Goal: Answer question/provide support: Share knowledge or assist other users

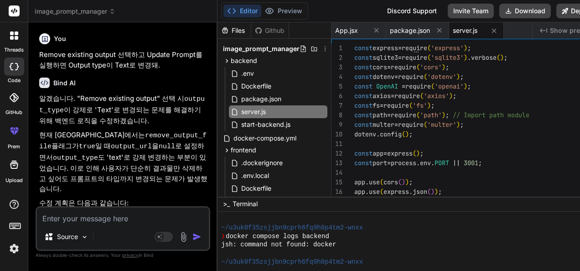
type textarea "x"
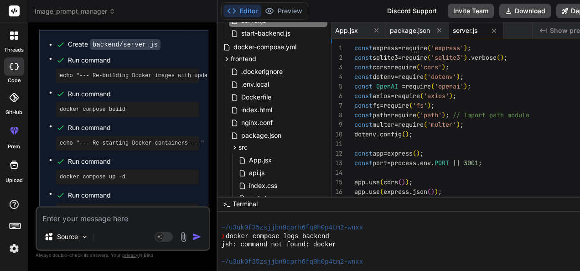
scroll to position [4569, 0]
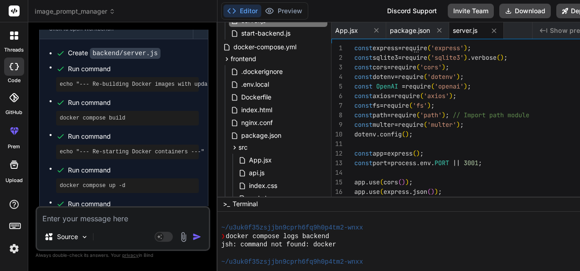
drag, startPoint x: 127, startPoint y: 99, endPoint x: 65, endPoint y: 112, distance: 63.7
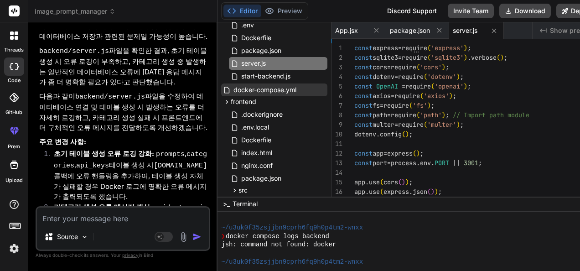
scroll to position [0, 0]
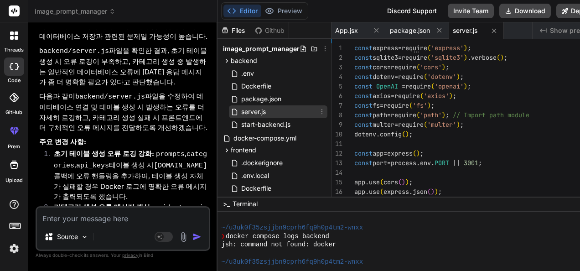
click at [267, 111] on span "server.js" at bounding box center [253, 111] width 26 height 11
type textarea "const express = require('express'); const sqlite3 = require('sqlite3').verbose(…"
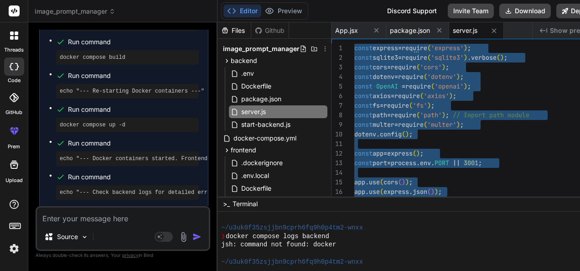
scroll to position [4660, 0]
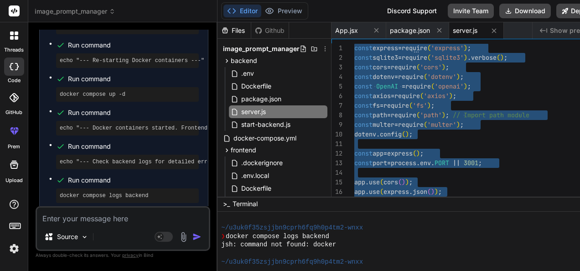
click at [475, 27] on span "server.js" at bounding box center [465, 30] width 25 height 9
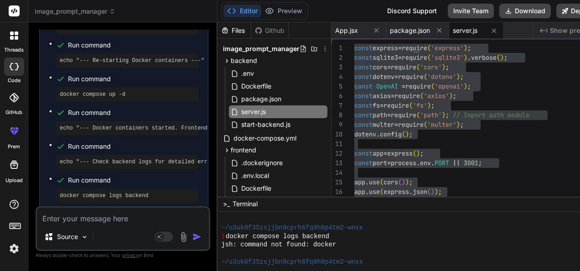
type textarea "x"
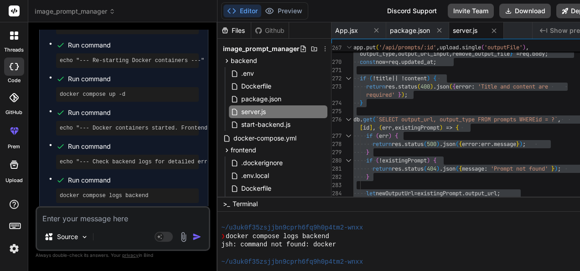
type textarea "} db.get(`SELECT output_url, output_type FROM prompts WHERE id = ?`, [id], (err…"
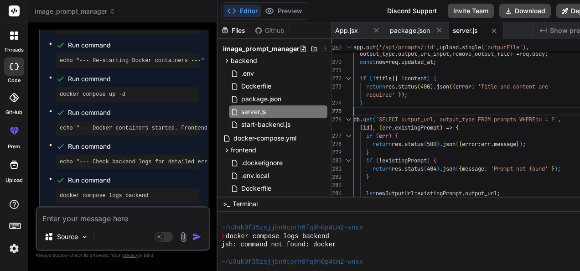
scroll to position [0, 0]
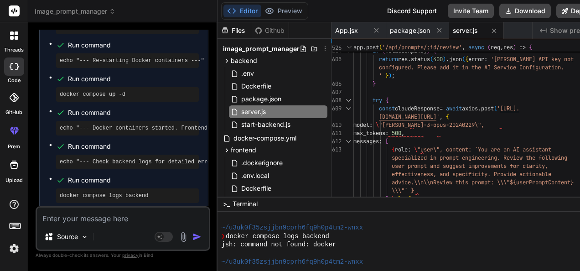
click at [105, 218] on textarea at bounding box center [123, 215] width 172 height 16
type textarea "ㄴ"
type textarea "x"
type textarea "s"
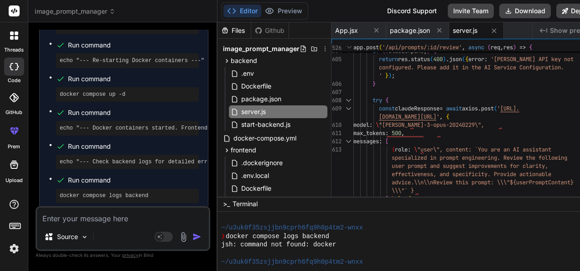
type textarea "x"
type textarea "se"
type textarea "x"
type textarea "sev"
type textarea "x"
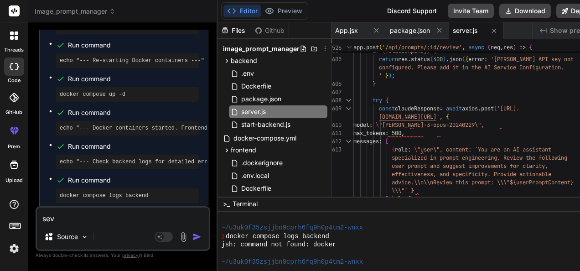
type textarea "seve"
type textarea "x"
type textarea "sev"
type textarea "x"
type textarea "se"
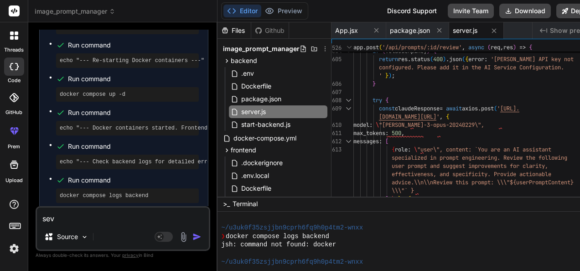
type textarea "x"
type textarea "s"
type textarea "x"
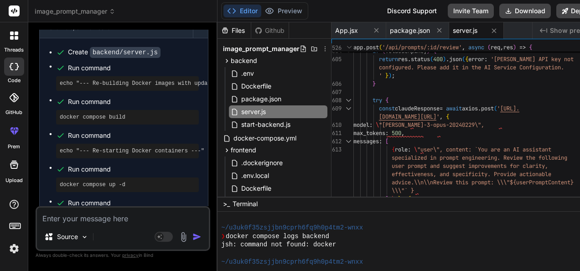
scroll to position [4569, 0]
drag, startPoint x: 126, startPoint y: 99, endPoint x: 64, endPoint y: 111, distance: 63.2
copy code "docker compose logs backend"
click at [95, 220] on textarea at bounding box center [123, 215] width 172 height 16
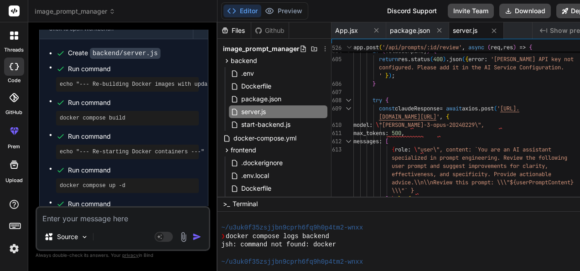
type textarea "s"
type textarea "x"
type textarea "se"
type textarea "x"
type textarea "ser"
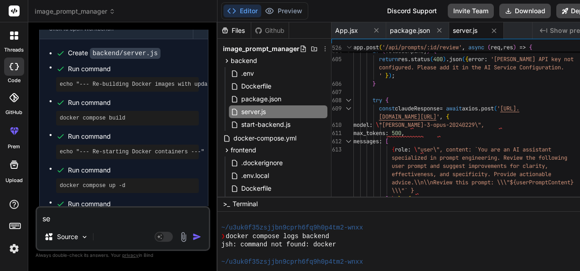
type textarea "x"
type textarea "serv"
type textarea "x"
type textarea "serve"
type textarea "x"
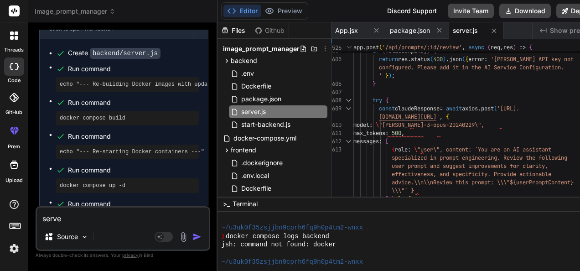
type textarea "server"
type textarea "x"
type textarea "server."
type textarea "x"
type textarea "server.j"
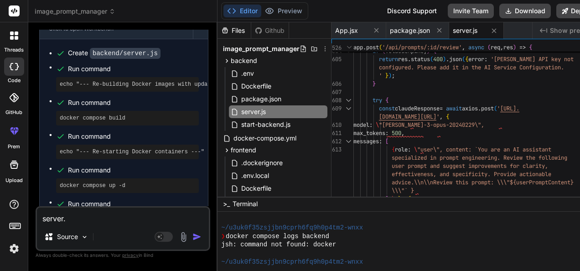
type textarea "x"
type textarea "server.js"
type textarea "x"
type textarea "server.jsㅇ"
type textarea "x"
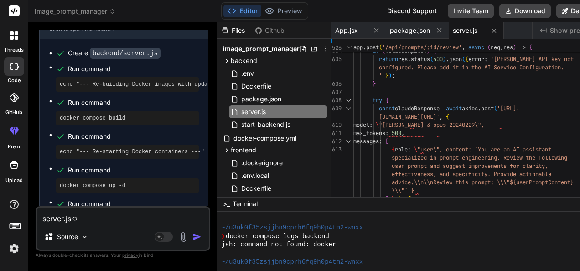
type textarea "server.js에"
type textarea "x"
type textarea "server.js에"
type textarea "x"
type textarea "server.js에 ㅁ"
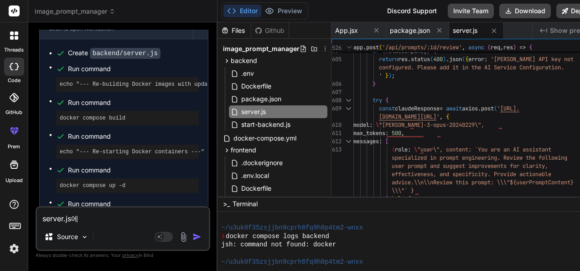
type textarea "x"
type textarea "server.js에 무"
type textarea "x"
type textarea "server.js에 문"
type textarea "x"
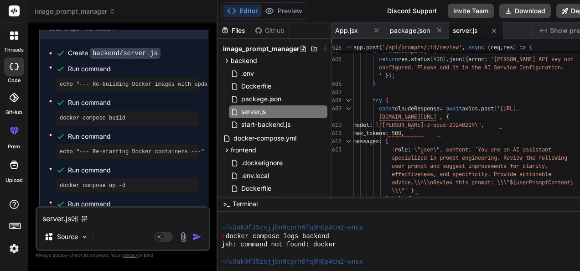
type textarea "server.js에 문ㅂ"
type textarea "x"
type textarea "server.js에 문버"
type textarea "x"
type textarea "server.js에 문법"
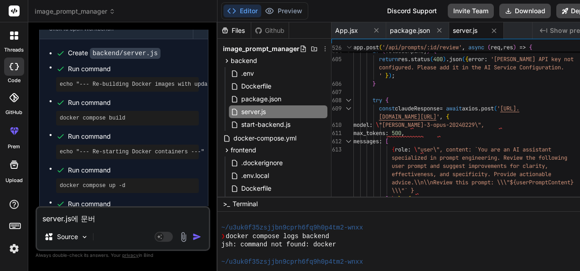
type textarea "x"
type textarea "server.js에 문법"
type textarea "x"
type textarea "server.js에 문법 ㅇ"
type textarea "x"
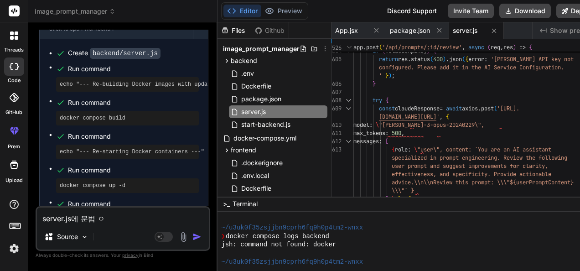
type textarea "server.js에 문법 에"
type textarea "x"
type textarea "server.js에 문법 엘"
type textarea "x"
type textarea "server.js에 문법 에러"
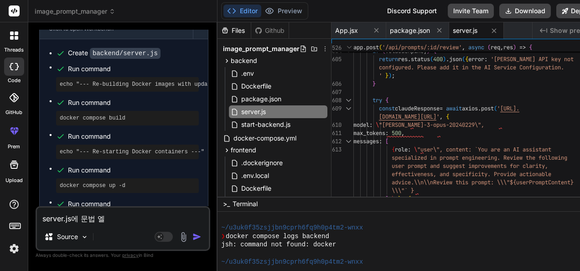
type textarea "x"
type textarea "server.js에 문법 에럭"
type textarea "x"
type textarea "server.js에 문법 에러가"
type textarea "x"
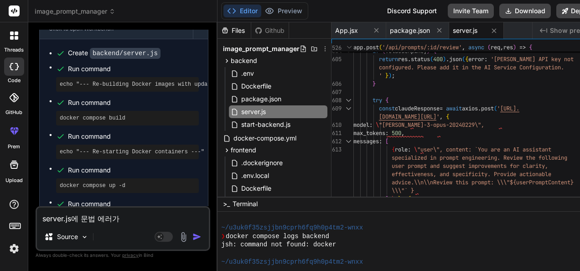
type textarea "server.js에 문법 에러가"
type textarea "x"
type textarea "server.js에 문법 에러가 ㅇ"
type textarea "x"
type textarea "server.js에 문법 에러가 이"
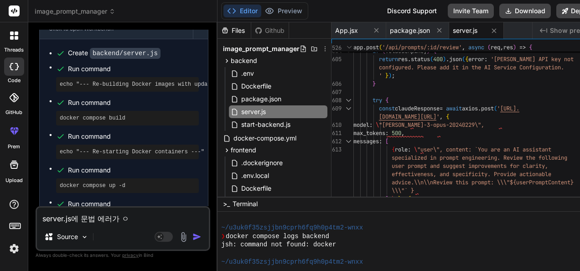
type textarea "x"
type textarea "server.js에 문법 에러가 있"
type textarea "x"
type textarea "server.js에 문법 에러가 있ㅇ"
type textarea "x"
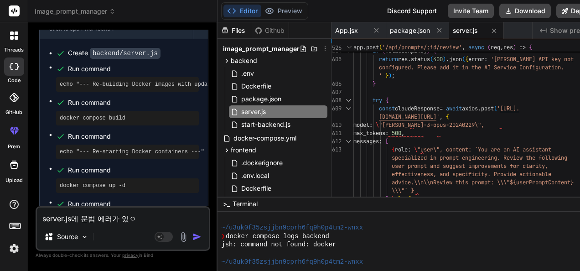
type textarea "server.js에 문법 에러가 있어"
type textarea "x"
type textarea "server.js에 문법 에러가 있어."
type textarea "x"
type textarea "server.js에 문법 에러가 있어."
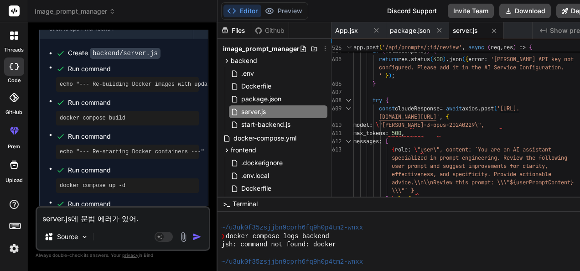
type textarea "x"
type textarea "server.js에 문법 에러가 있어. ㄷ"
type textarea "x"
type textarea "server.js에 문법 에러가 있어. 다"
type textarea "x"
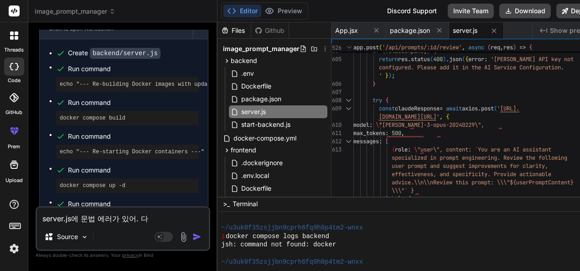
type textarea "server.js에 문법 에러가 있어. 닷"
type textarea "x"
type textarea "server.js에 문법 에러가 있어. 다시"
type textarea "x"
type textarea "server.js에 문법 에러가 있어. 다시"
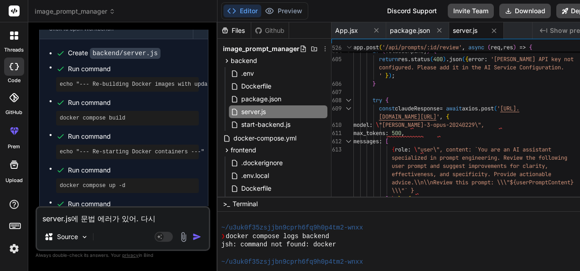
type textarea "x"
type textarea "server.js에 문법 에러가 있어. 다시 ㅎ"
type textarea "x"
type textarea "server.js에 문법 에러가 있어. 다시 호"
type textarea "x"
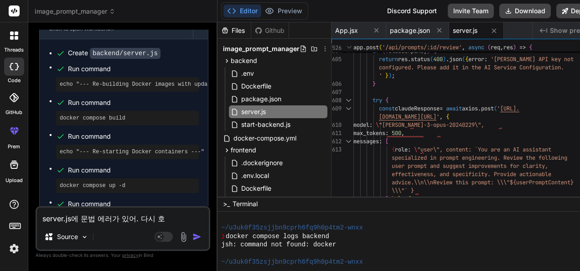
type textarea "server.js에 문법 에러가 있어. 다시 화"
type textarea "x"
type textarea "server.js에 문법 에러가 있어. 다시 확"
type textarea "x"
type textarea "server.js에 문법 에러가 있어. 다시 확ㅇ"
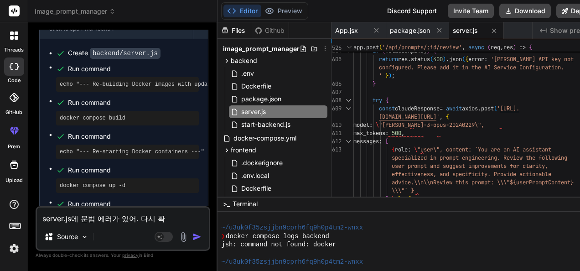
type textarea "x"
type textarea "server.js에 문법 에러가 있어. 다시 확이"
type textarea "x"
type textarea "server.js에 문법 에러가 있어. 다시 확인"
type textarea "x"
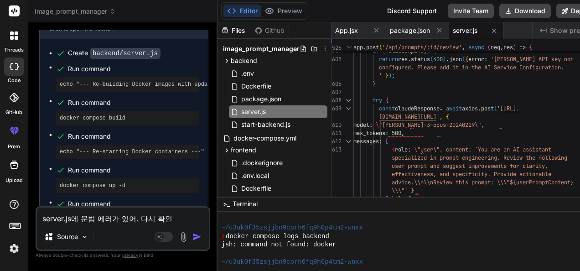
type textarea "server.js에 문법 에러가 있어. 다시 확읺"
type textarea "x"
type textarea "server.js에 문법 에러가 있어. 다시 확인해"
type textarea "x"
type textarea "server.js에 문법 에러가 있어. 다시 확인햊"
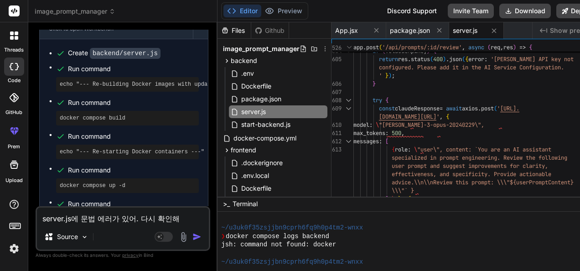
type textarea "x"
type textarea "server.js에 문법 에러가 있어. 다시 확인해주"
type textarea "x"
type textarea "server.js에 문법 에러가 있어. 다시 확인해줘"
type textarea "x"
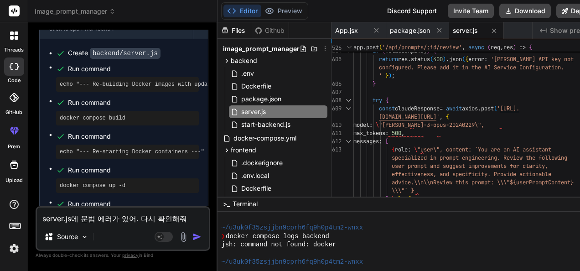
type textarea "server.js에 문법 에러가 있어. 다시 확인해줘."
type textarea "x"
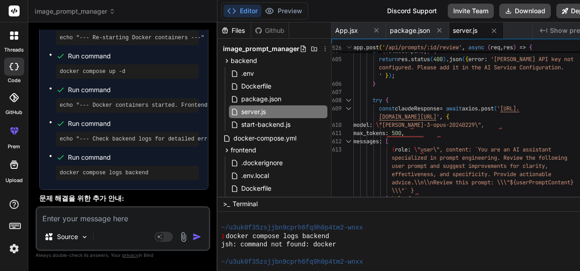
scroll to position [4754, 0]
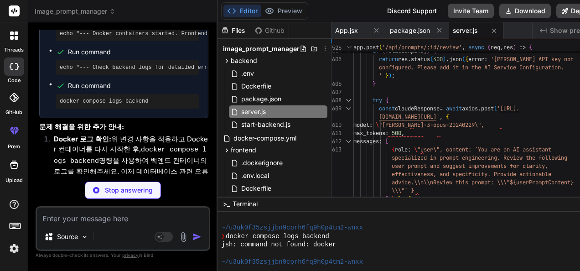
type textarea "x"
type textarea "}); }); }); // Start the server app.listen(port, () => { console.log(`Server ru…"
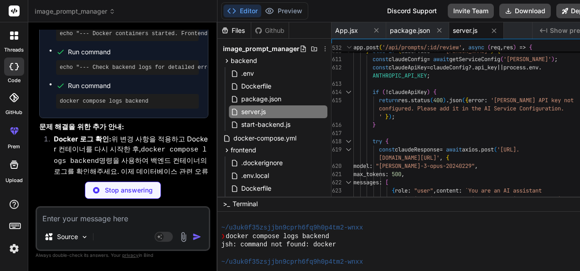
scroll to position [1106, 0]
type textarea "x"
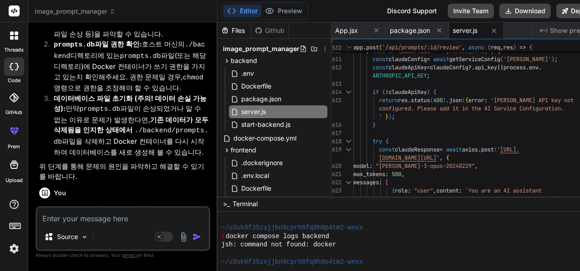
scroll to position [4936, 0]
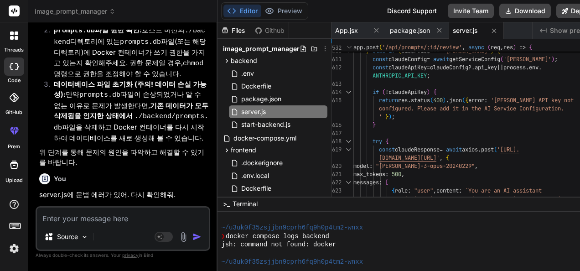
type textarea "const express = require('express'); const sqlite3 = require('sqlite3').verbose(…"
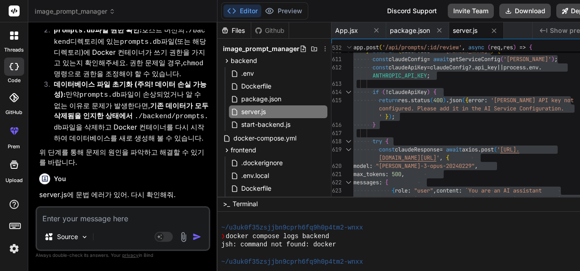
click at [116, 218] on textarea at bounding box center [123, 215] width 172 height 16
paste textarea "time="[DATE]T10:42:38+09:00" level=warning msg="F:\\Docker\\image_prompt_manage…"
type textarea "time="[DATE]T10:42:38+09:00" level=warning msg="F:\\Docker\\image_prompt_manage…"
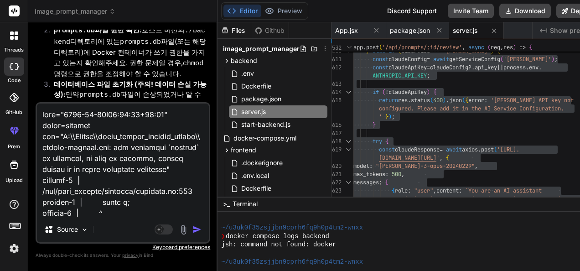
scroll to position [679, 0]
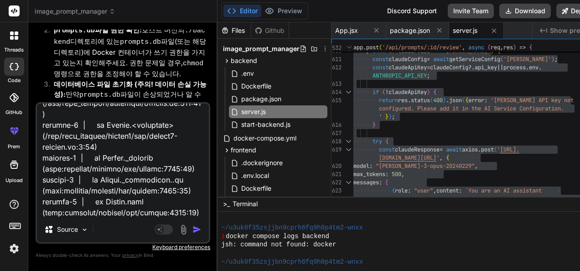
type textarea "x"
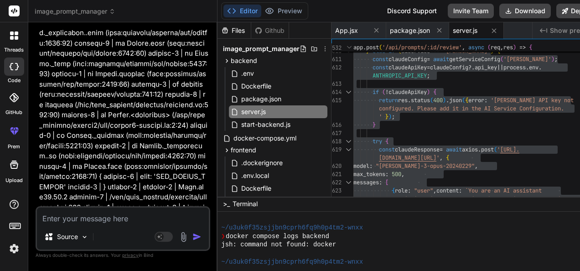
scroll to position [5695, 0]
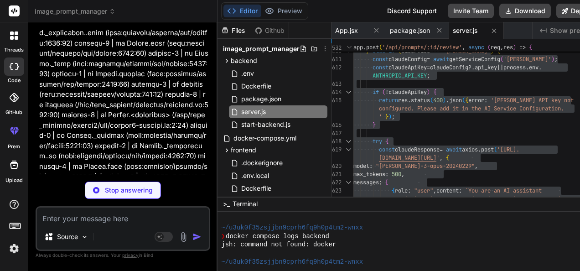
type textarea "x"
type textarea "EXPOSE 3001 CMD ["node", "server.js"]"
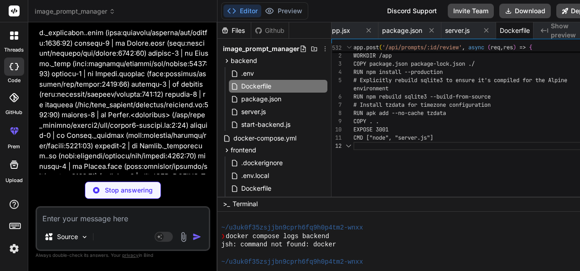
scroll to position [5741, 0]
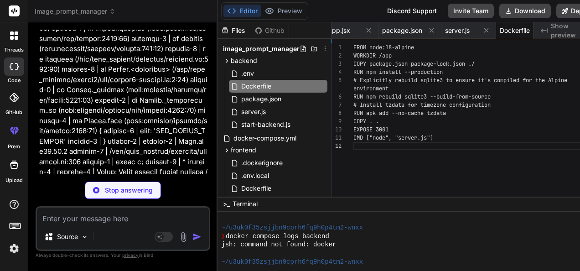
type textarea "x"
type textarea "- backend restart: unless-stopped networks: - app-network networks: app-network…"
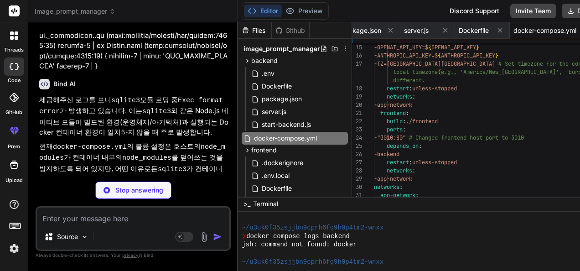
scroll to position [5699, 0]
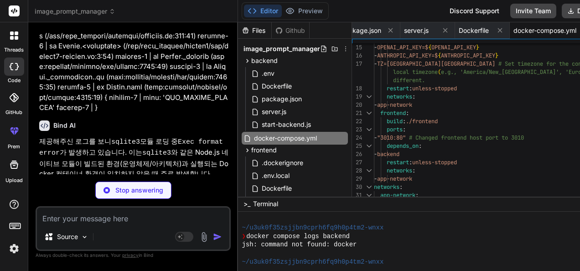
type textarea "x"
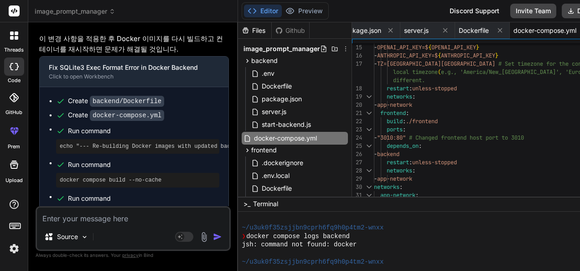
scroll to position [5985, 0]
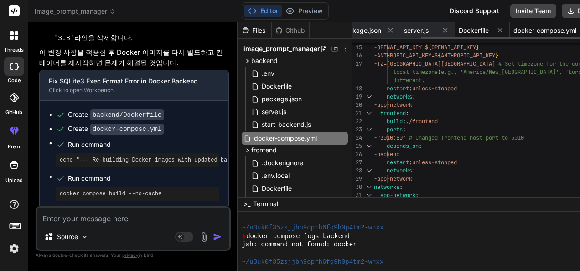
click at [458, 29] on span "Dockerfile" at bounding box center [473, 30] width 30 height 9
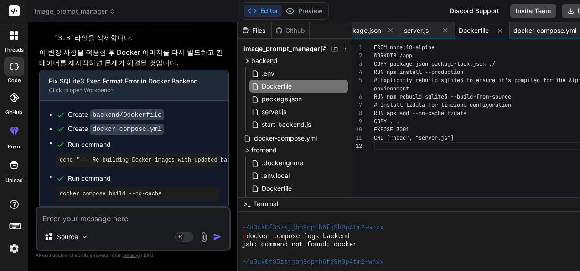
click at [467, 87] on div "FROM node:18-alpine WORKDIR /app COPY package.json package-lock.json ./ RUN npm…" at bounding box center [497, 129] width 246 height 172
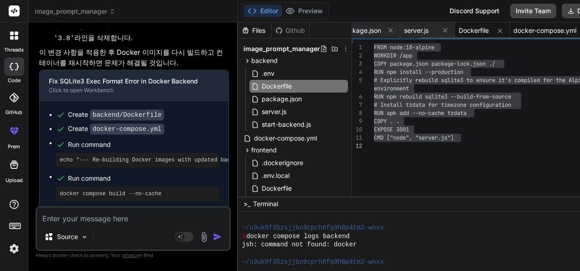
click at [513, 27] on span "docker-compose.yml" at bounding box center [544, 30] width 63 height 9
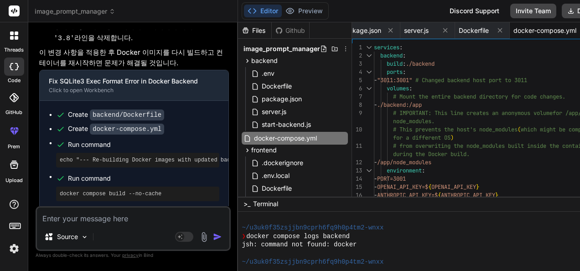
click at [484, 78] on div "services : backend : build : ./backend ports : - "3011:3001" # Changed backend …" at bounding box center [497, 199] width 246 height 312
type textarea "services: backend: build: ./backend ports: - "3011:3001" # Changed backend host…"
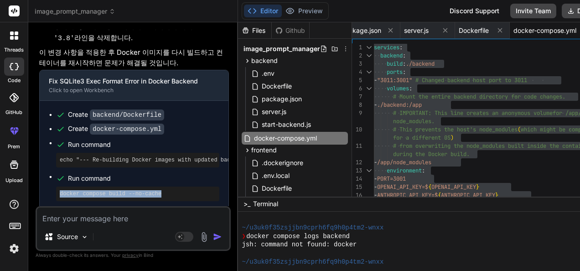
drag, startPoint x: 59, startPoint y: 169, endPoint x: 154, endPoint y: 169, distance: 95.7
click at [154, 186] on div "docker compose build --no-cache" at bounding box center [137, 193] width 163 height 15
copy pre "docker compose build --no-cache"
click at [121, 213] on textarea at bounding box center [133, 215] width 192 height 16
type textarea "."
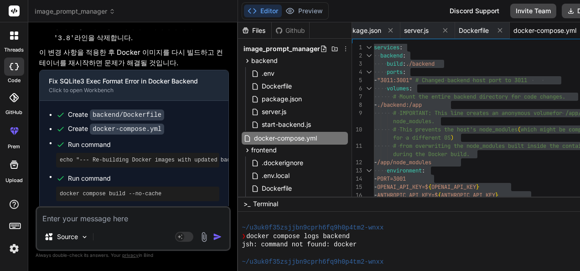
type textarea "x"
type textarea ".d"
type textarea "x"
type textarea ".do"
type textarea "x"
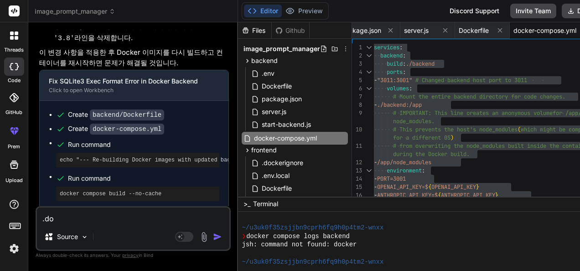
type textarea ".doc"
type textarea "x"
type textarea ".dock"
type textarea "x"
type textarea ".docke"
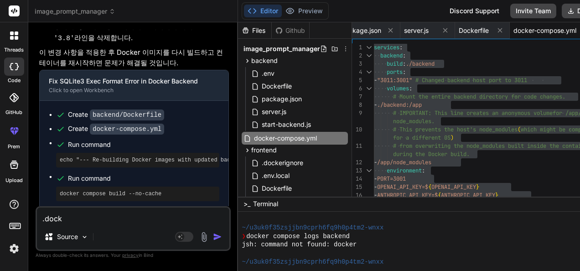
type textarea "x"
type textarea ".docker"
type textarea "x"
type textarea ".dockeri"
type textarea "x"
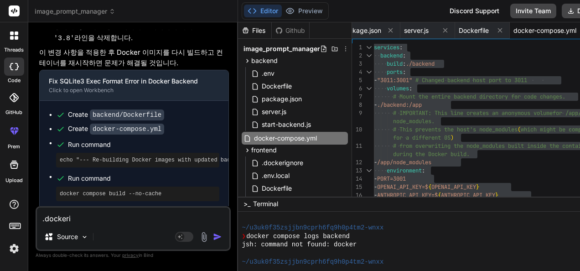
type textarea ".dockerig"
type textarea "x"
type textarea ".dockerign"
type textarea "x"
type textarea ".dockerigno"
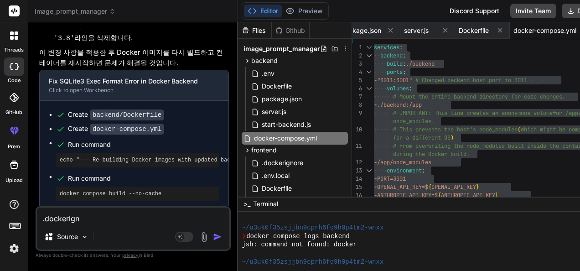
type textarea "x"
type textarea ".dockerignor"
type textarea "x"
type textarea ".dockerignore"
type textarea "x"
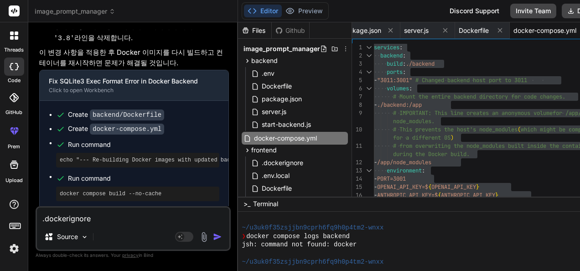
type textarea ".dockerignore"
type textarea "x"
type textarea ".dockerignore ㅍ"
type textarea "x"
type textarea ".dockerignore 파"
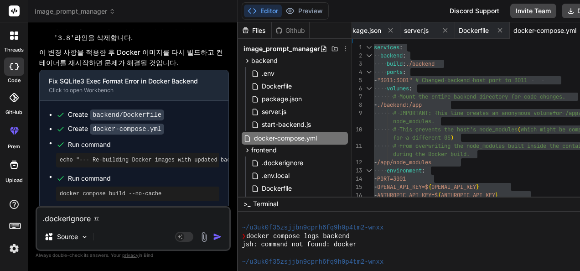
type textarea "x"
type textarea ".dockerignore 팡"
type textarea "x"
type textarea ".dockerignore 파이"
type textarea "x"
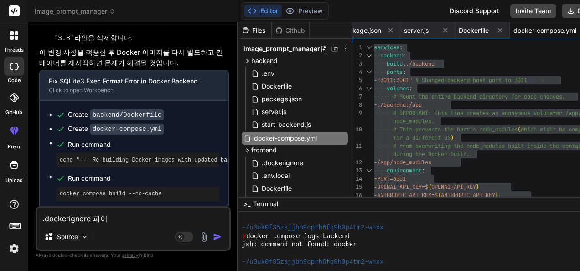
type textarea ".dockerignore 파일"
type textarea "x"
type textarea ".dockerignore 파일ㅇ"
type textarea "x"
type textarea ".dockerignore 파일으"
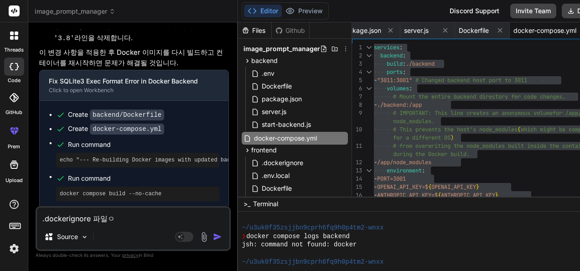
type textarea "x"
type textarea ".dockerignore 파일을"
type textarea "x"
type textarea ".dockerignore 파일을"
type textarea "x"
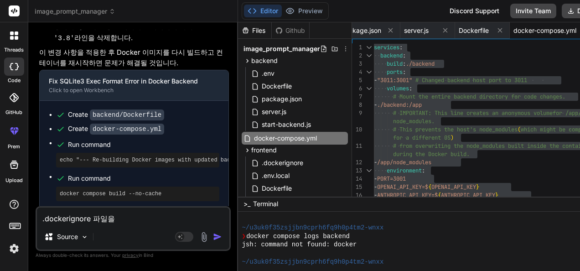
type textarea ".dockerignore 파일을 ㅊ"
type textarea "x"
type textarea ".dockerignore 파일을 추"
type textarea "x"
type textarea ".dockerignore 파일을 축"
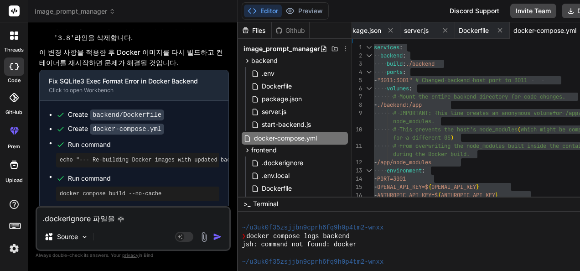
type textarea "x"
type textarea ".dockerignore 파일을 추가"
type textarea "x"
type textarea ".dockerignore 파일을 추갛"
type textarea "x"
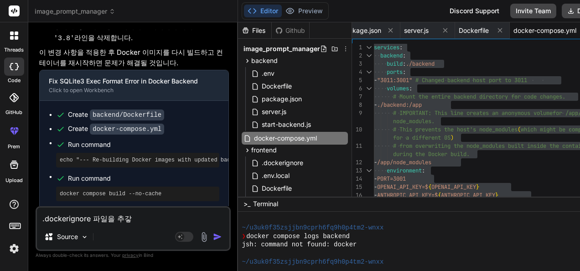
type textarea ".dockerignore 파일을 추가해"
type textarea "x"
type textarea ".dockerignore 파일을 추가햇"
type textarea "x"
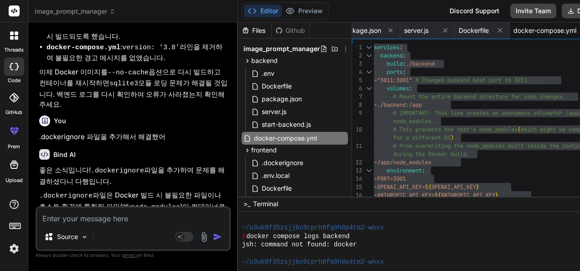
scroll to position [6405, 0]
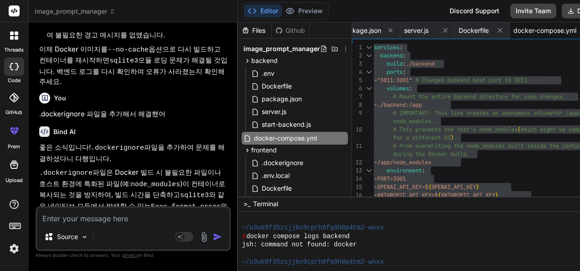
click at [144, 142] on div "좋은 소식입니다! .dockerignore 파일을 추가하여 문제를 해결하셨다니 다행입니다. .dockerignore 파일은 Docker 빌드 …" at bounding box center [134, 189] width 190 height 94
click at [102, 217] on textarea at bounding box center [133, 215] width 192 height 16
click at [96, 221] on textarea at bounding box center [133, 215] width 192 height 16
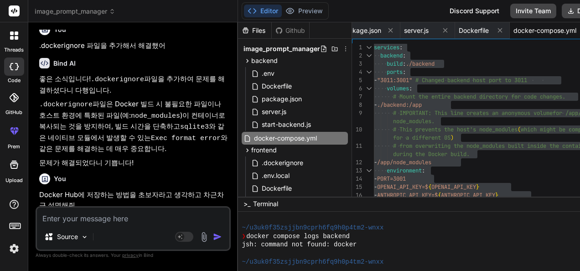
scroll to position [6510, 0]
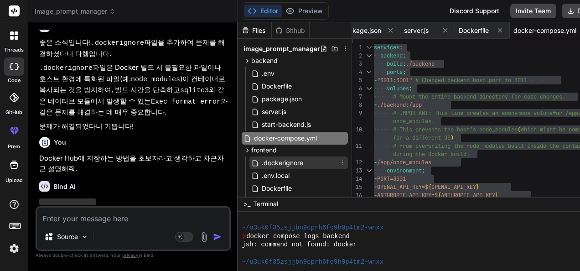
click at [298, 161] on div ".dockerignore" at bounding box center [298, 162] width 98 height 13
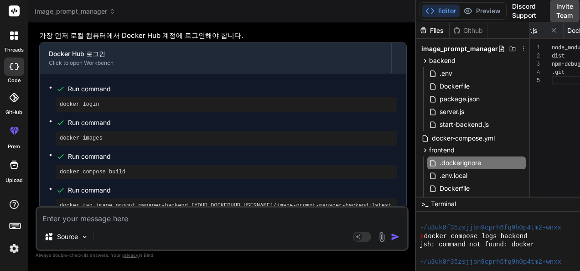
scroll to position [5362, 0]
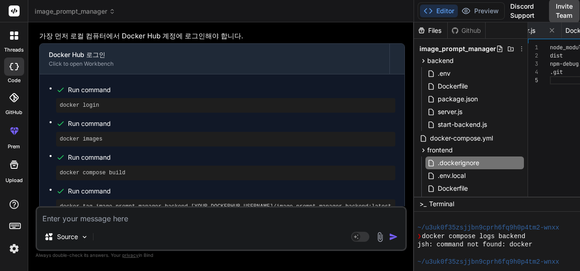
drag, startPoint x: 235, startPoint y: 120, endPoint x: 339, endPoint y: 119, distance: 103.9
click at [339, 119] on div "Bind AI Web Search Created with Pixso. Code Generator You Remove existing outpu…" at bounding box center [221, 146] width 386 height 248
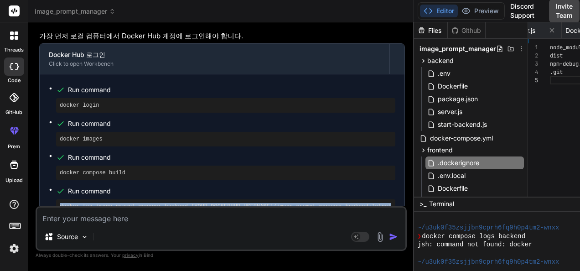
drag, startPoint x: 76, startPoint y: 146, endPoint x: 366, endPoint y: 149, distance: 290.8
click at [366, 199] on div "docker tag image_prompt_manager-backend [YOUR_DOCKERHUB_USERNAME]/image-prompt-…" at bounding box center [225, 206] width 339 height 15
copy pre "docker tag image_prompt_manager-backend [YOUR_DOCKERHUB_USERNAME]/image-prompt-…"
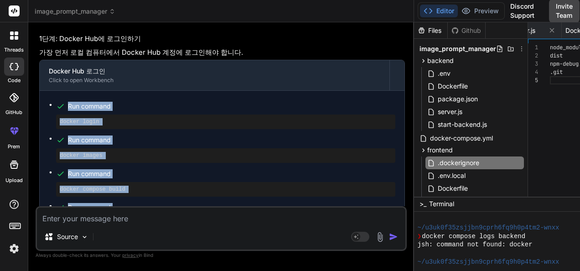
scroll to position [5454, 0]
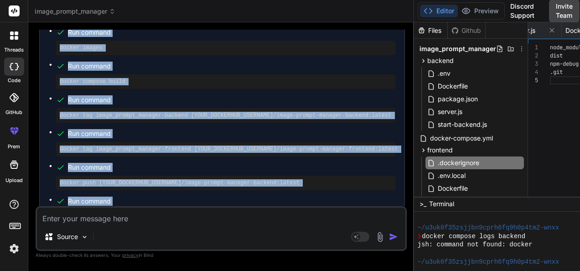
drag, startPoint x: 46, startPoint y: 66, endPoint x: 330, endPoint y: 162, distance: 299.5
click at [330, 162] on div "Run command docker login Run command docker images Run command docker compose b…" at bounding box center [222, 108] width 365 height 250
copy ul "Run command docker login Run command docker images Run command docker compose b…"
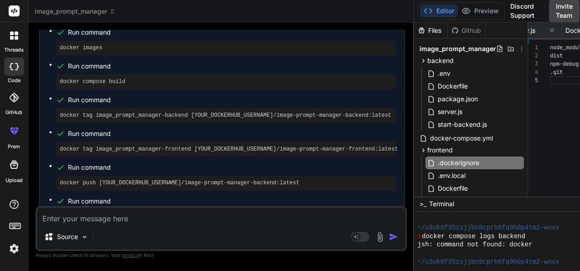
click at [13, 38] on icon at bounding box center [12, 38] width 4 height 4
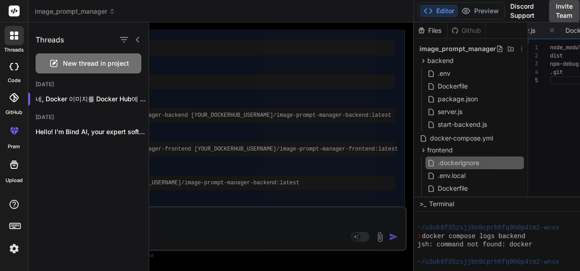
click at [68, 10] on span "image_prompt_manager" at bounding box center [75, 11] width 81 height 9
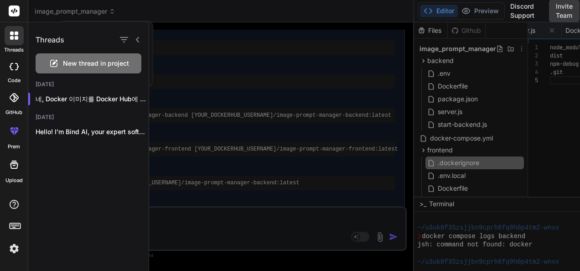
click at [71, 13] on div at bounding box center [290, 135] width 580 height 271
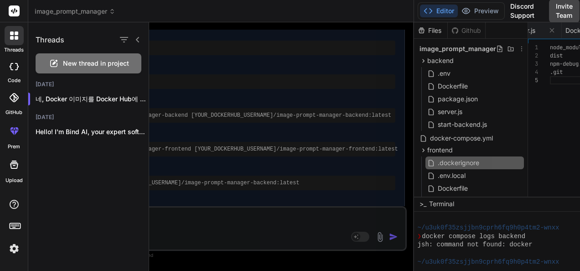
click at [69, 12] on span "image_prompt_manager" at bounding box center [75, 11] width 81 height 9
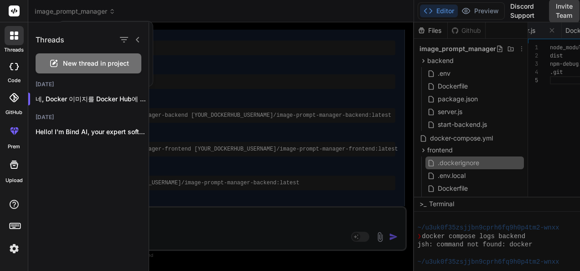
click at [69, 12] on div at bounding box center [290, 135] width 580 height 271
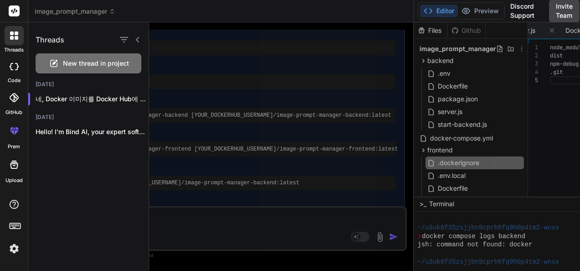
click at [191, 13] on div "image_prompt_manager" at bounding box center [221, 11] width 372 height 9
click at [201, 67] on div at bounding box center [364, 146] width 431 height 248
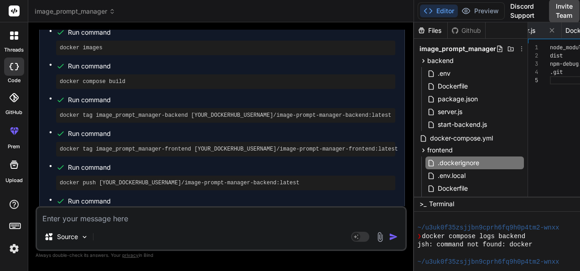
click at [87, 7] on span "image_prompt_manager" at bounding box center [75, 11] width 81 height 9
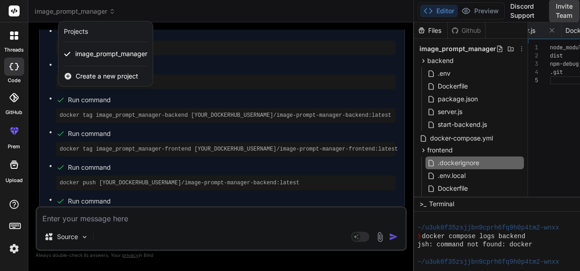
click at [87, 9] on div at bounding box center [290, 135] width 580 height 271
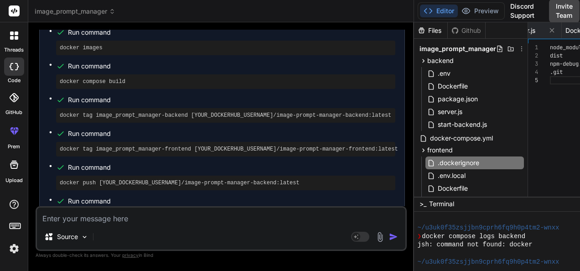
click at [174, 10] on div "image_prompt_manager" at bounding box center [221, 11] width 372 height 9
